Goal: Transaction & Acquisition: Obtain resource

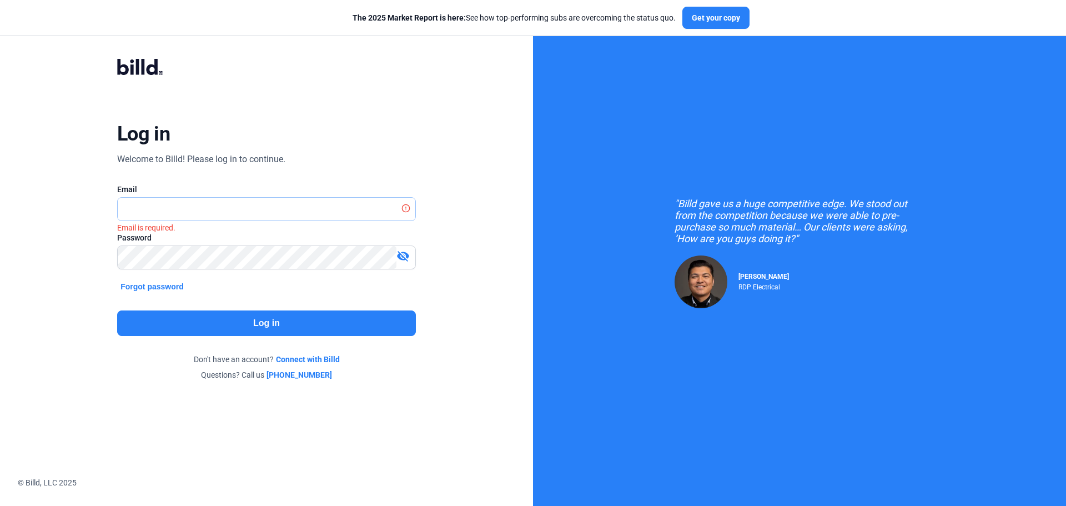
type input "[EMAIL_ADDRESS][DOMAIN_NAME]"
click at [345, 323] on button "Log in" at bounding box center [266, 323] width 299 height 26
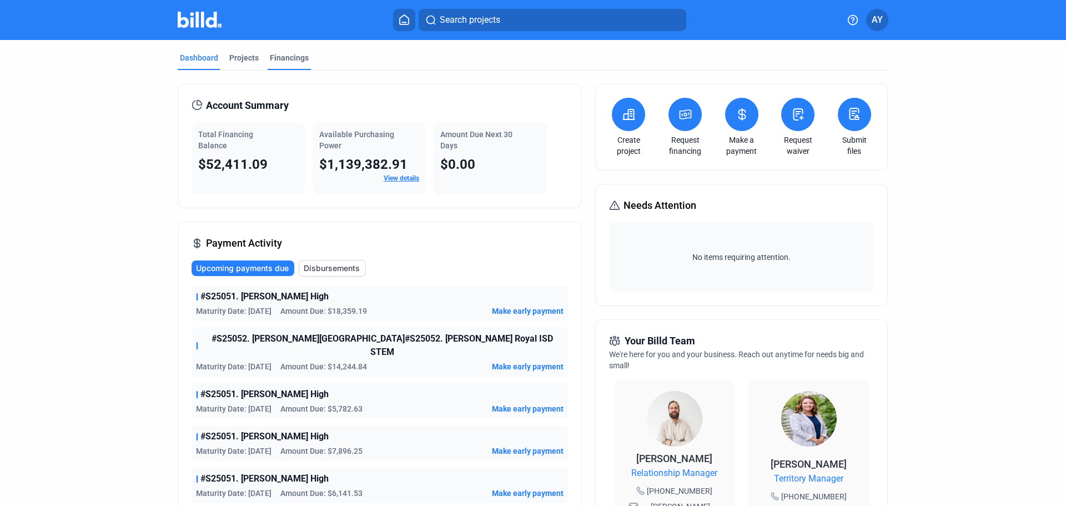
click at [296, 61] on div "Financings" at bounding box center [289, 57] width 39 height 11
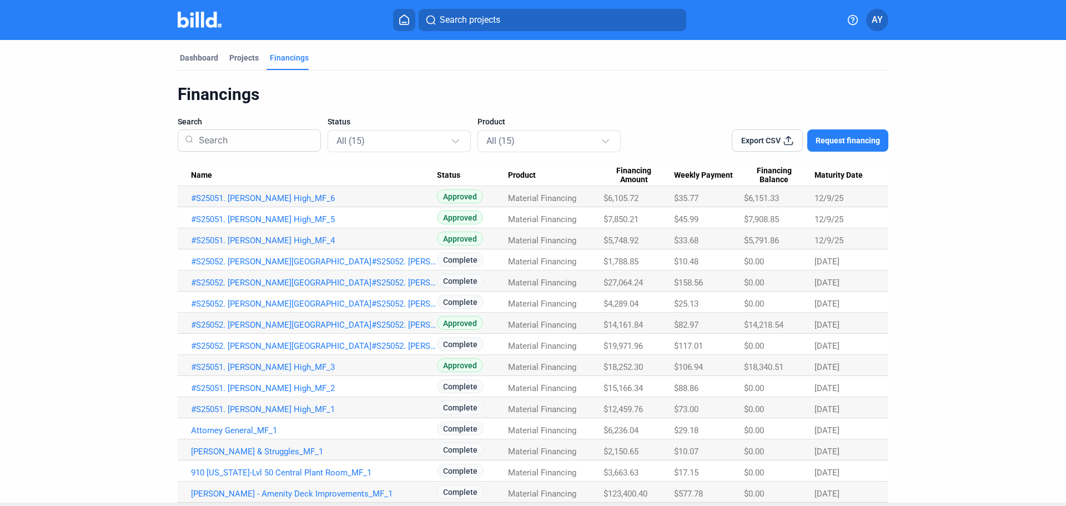
click at [841, 143] on span "Request financing" at bounding box center [847, 140] width 64 height 11
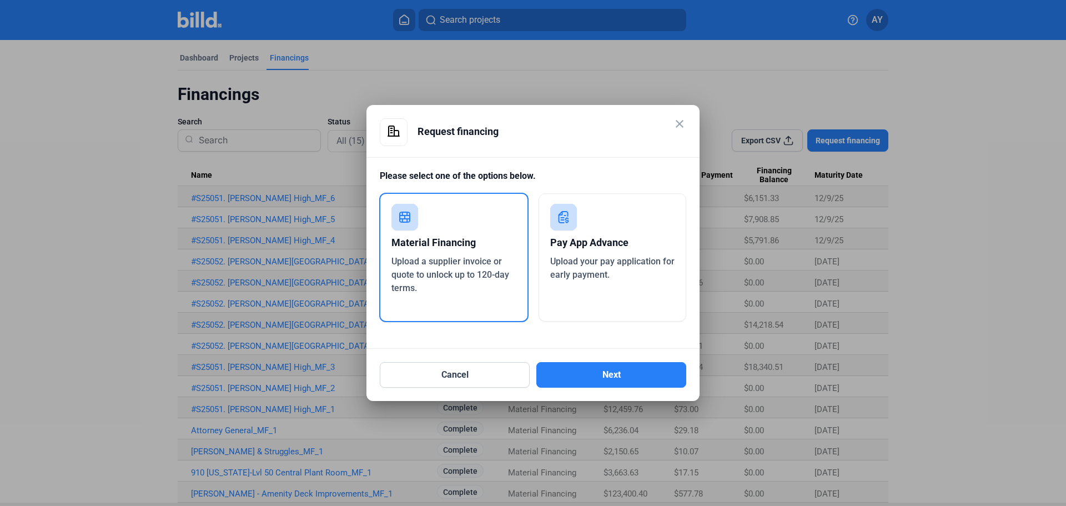
click at [585, 277] on span "Upload your pay application for early payment." at bounding box center [612, 268] width 124 height 24
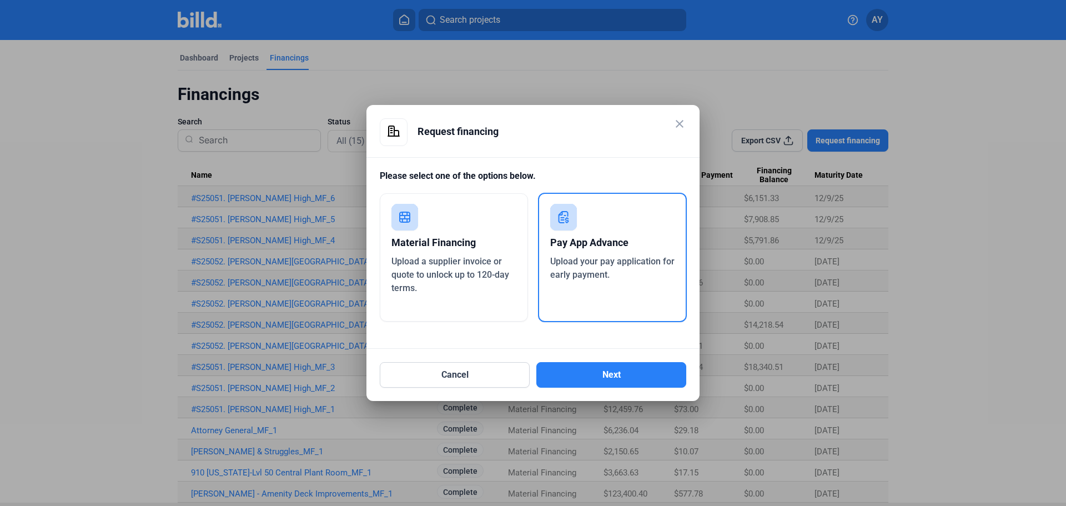
click at [492, 280] on div "Upload a supplier invoice or quote to unlock up to 120-day terms." at bounding box center [453, 275] width 125 height 40
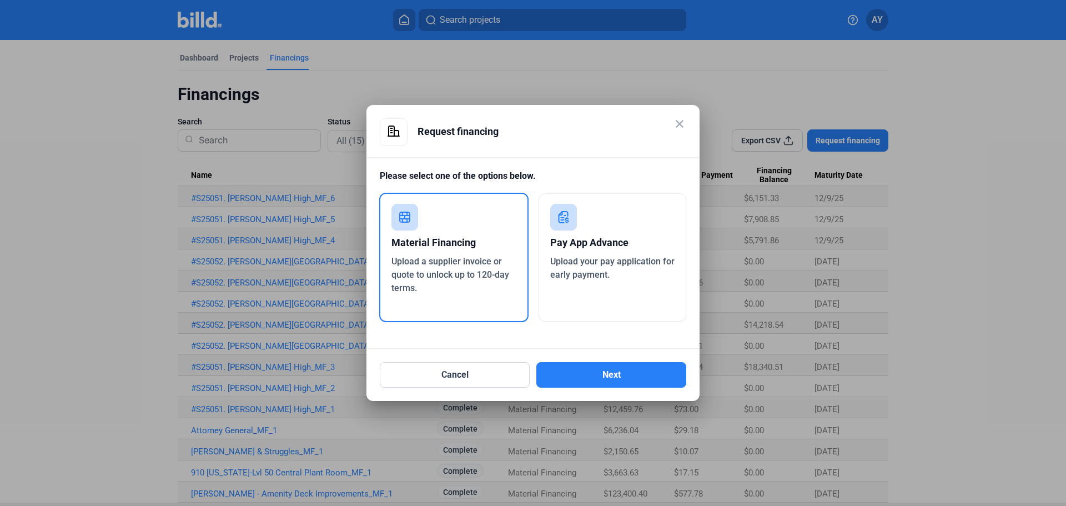
click at [486, 361] on div "Cancel Next" at bounding box center [533, 368] width 306 height 39
click at [477, 373] on button "Cancel" at bounding box center [455, 375] width 150 height 26
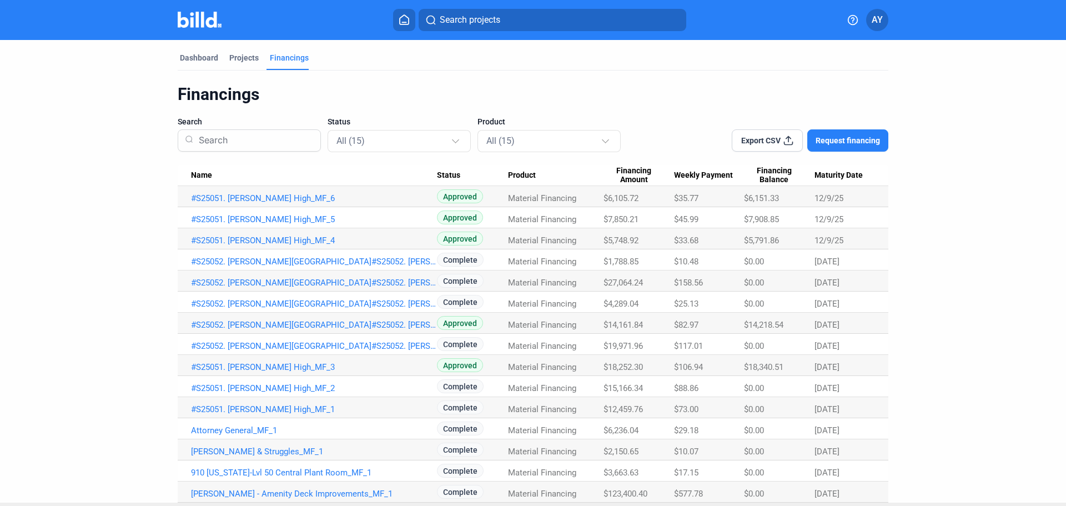
click at [44, 159] on div "Dashboard Projects Financings Financings Search Status All (15) Product All (15…" at bounding box center [533, 271] width 1066 height 462
